Goal: Book appointment/travel/reservation

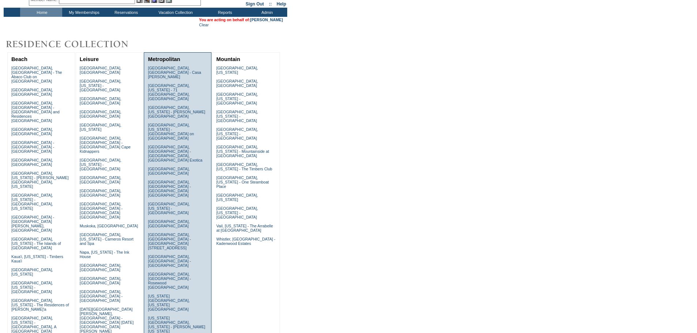
scroll to position [110, 0]
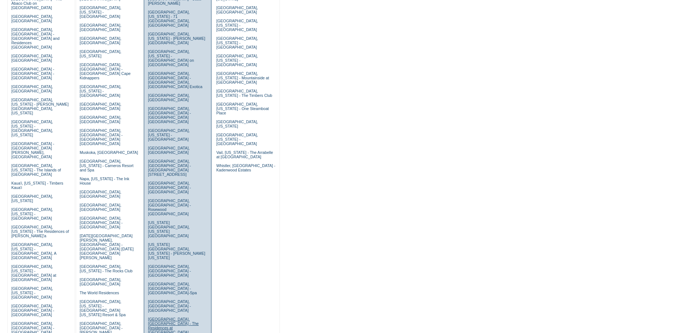
click at [161, 317] on link "Paris, France - The Residences at Peninsula Paris" at bounding box center [173, 326] width 51 height 18
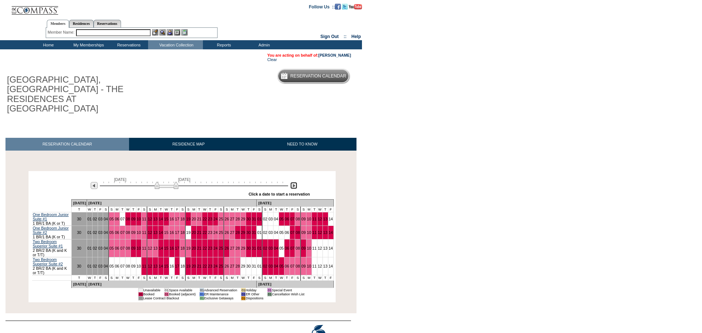
click at [293, 182] on img at bounding box center [293, 185] width 7 height 7
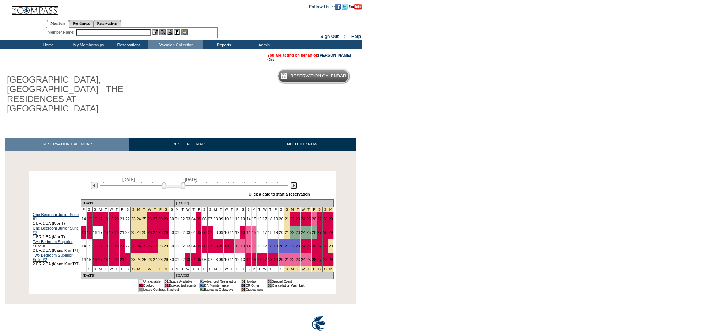
click at [293, 182] on img at bounding box center [293, 185] width 7 height 7
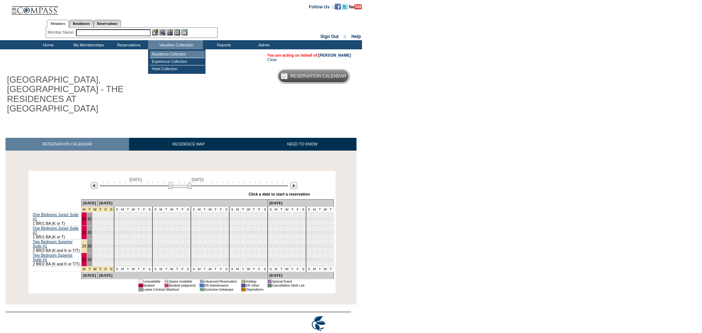
click at [177, 54] on td "Residence Collection" at bounding box center [177, 54] width 55 height 7
